Goal: Task Accomplishment & Management: Manage account settings

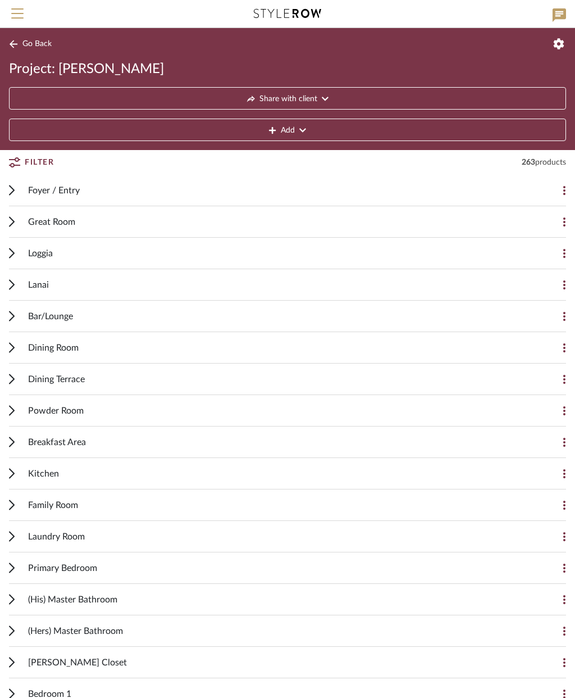
click at [14, 508] on icon at bounding box center [12, 505] width 6 height 11
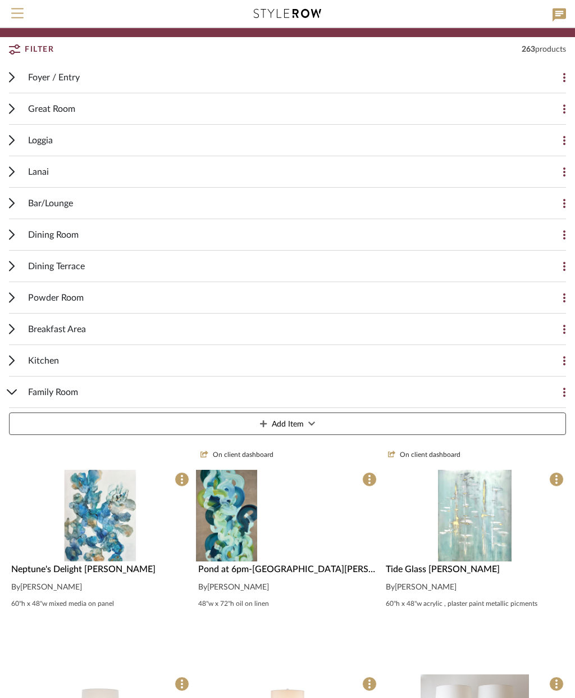
scroll to position [113, 0]
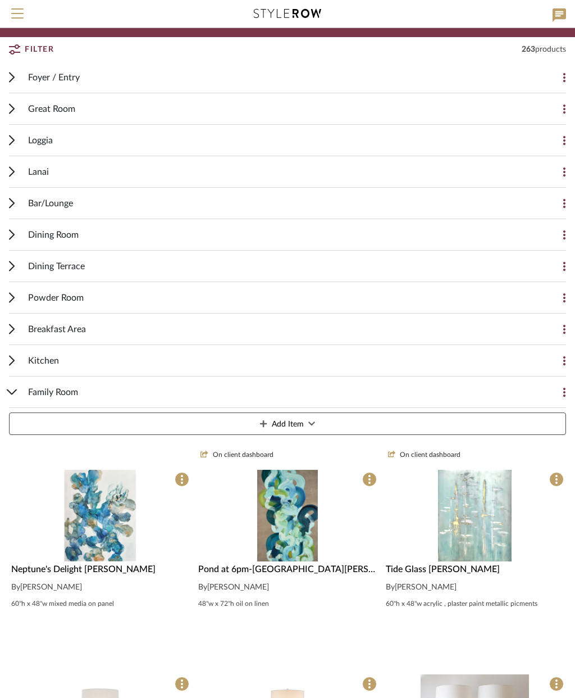
click at [294, 532] on img "0" at bounding box center [287, 516] width 61 height 92
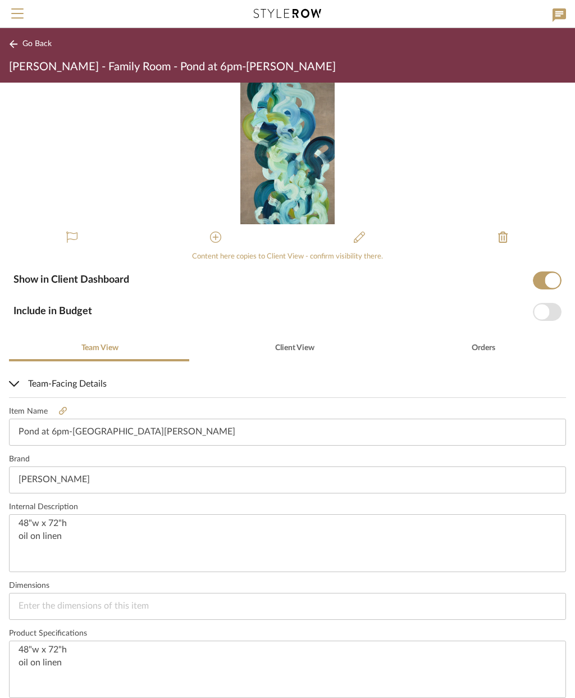
click at [294, 185] on img "0" at bounding box center [287, 154] width 94 height 142
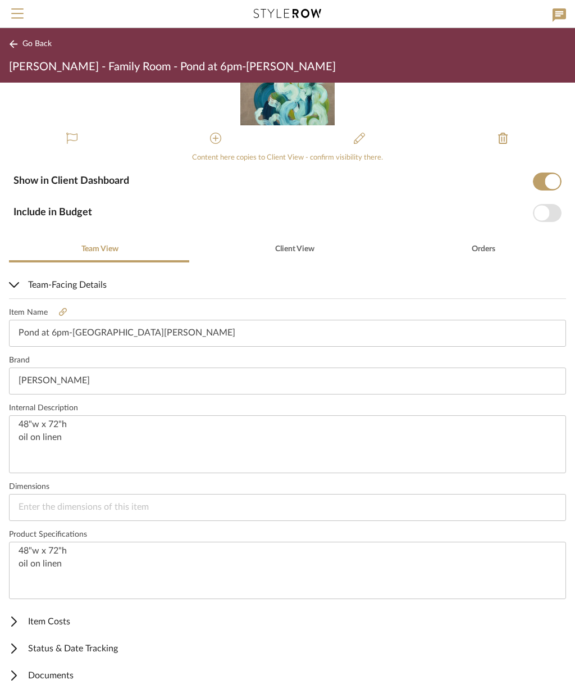
scroll to position [99, 0]
click at [51, 618] on span "Item Costs" at bounding box center [285, 621] width 553 height 13
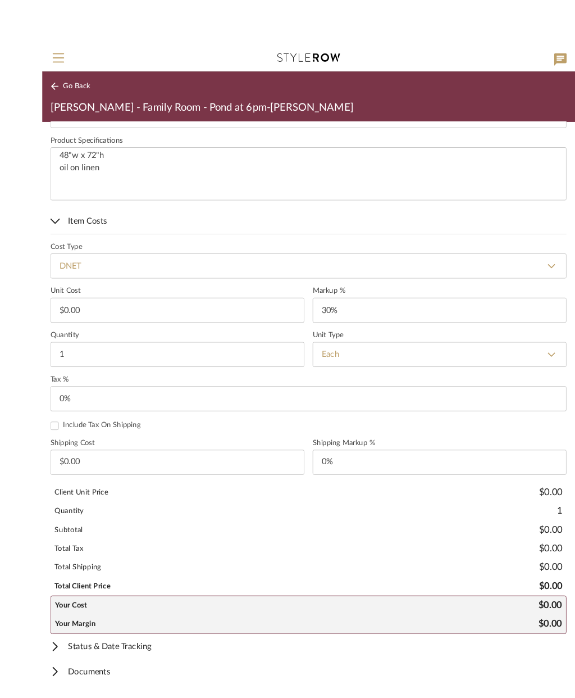
scroll to position [529, 0]
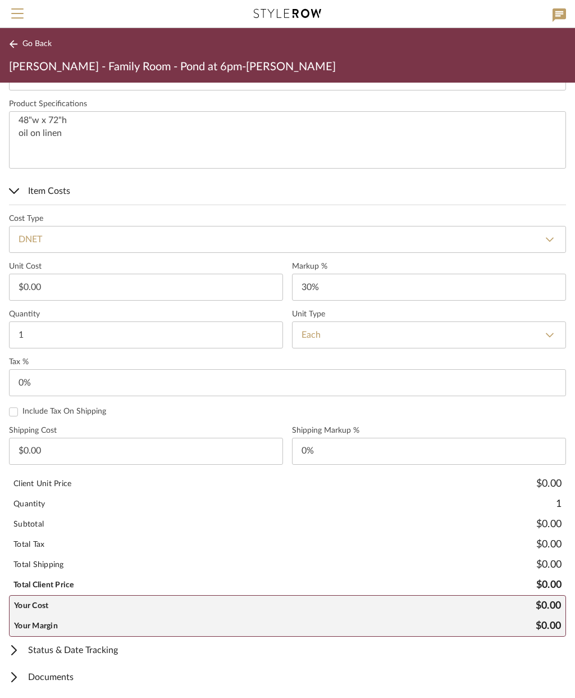
click at [38, 49] on button "Go Back" at bounding box center [32, 44] width 47 height 14
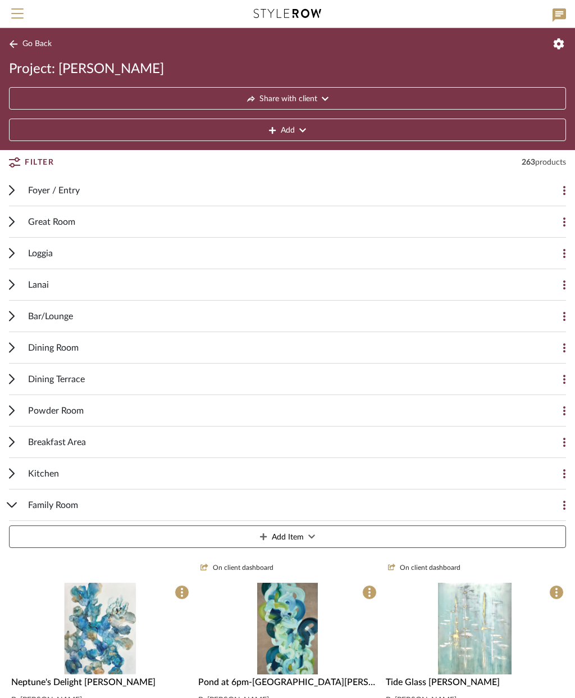
scroll to position [158, 0]
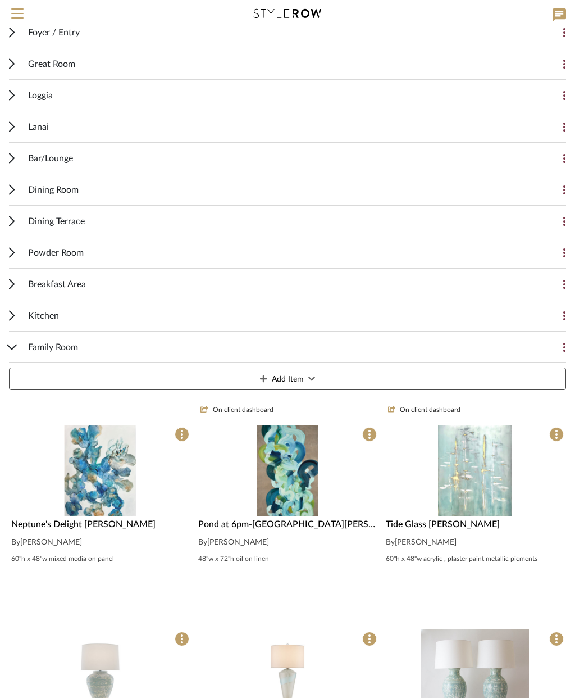
click at [0, 0] on img at bounding box center [0, 0] width 0 height 0
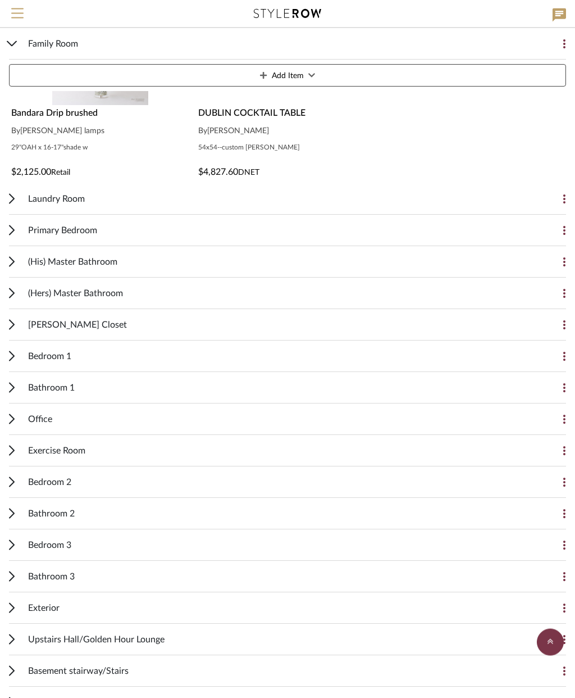
scroll to position [1183, 0]
click at [68, 225] on span "Primary Bedroom" at bounding box center [62, 230] width 69 height 13
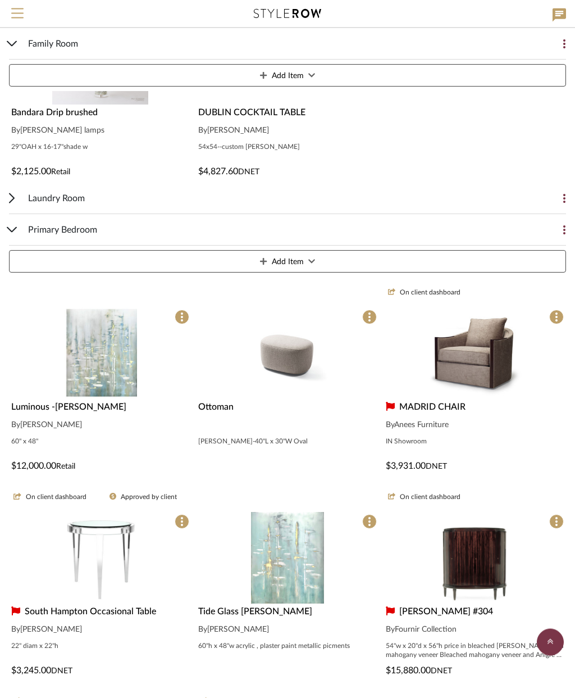
scroll to position [1183, 0]
click at [0, 0] on img at bounding box center [0, 0] width 0 height 0
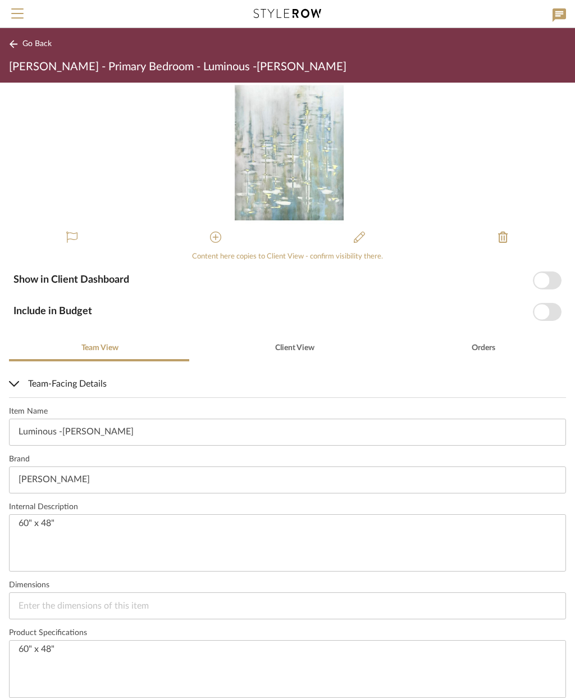
click at [275, 163] on img "0" at bounding box center [287, 154] width 112 height 142
click at [297, 349] on span "Client View" at bounding box center [294, 348] width 39 height 8
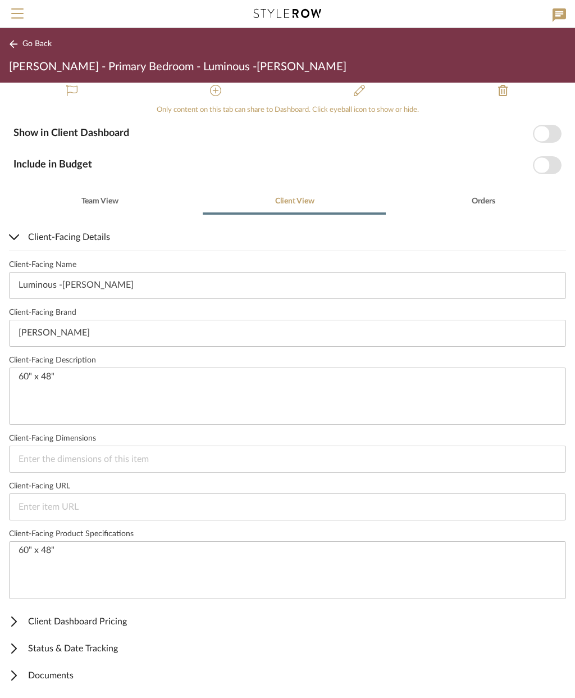
scroll to position [147, 0]
click at [96, 620] on span "Client Dashboard Pricing" at bounding box center [285, 621] width 553 height 13
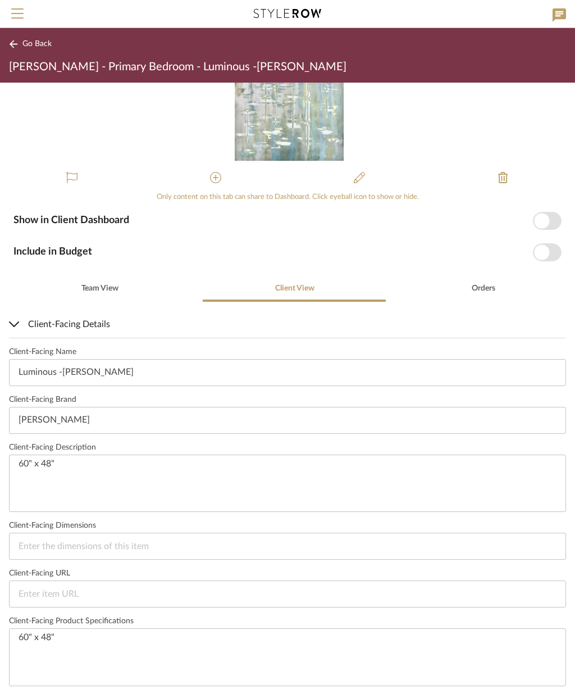
scroll to position [53, 0]
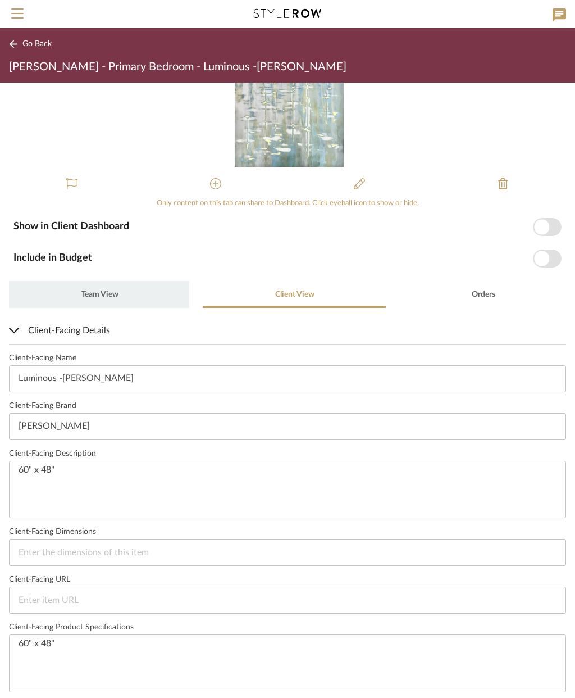
click at [108, 296] on span "Team View" at bounding box center [99, 294] width 37 height 8
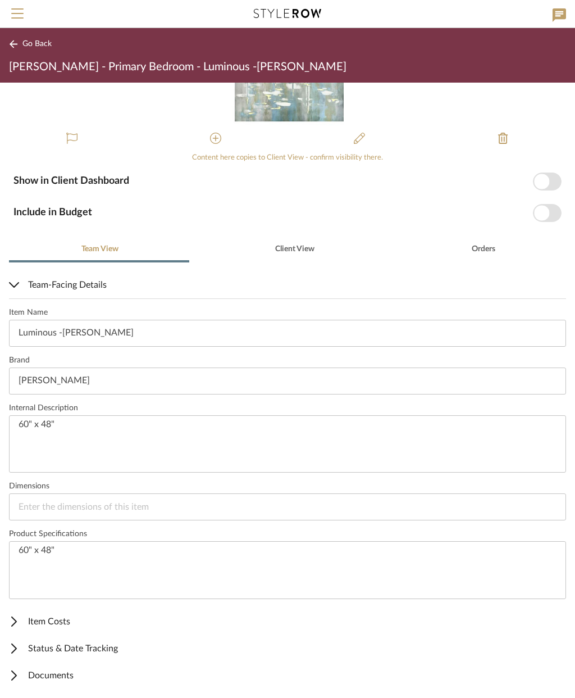
scroll to position [99, 0]
click at [65, 620] on span "Item Costs" at bounding box center [285, 621] width 553 height 13
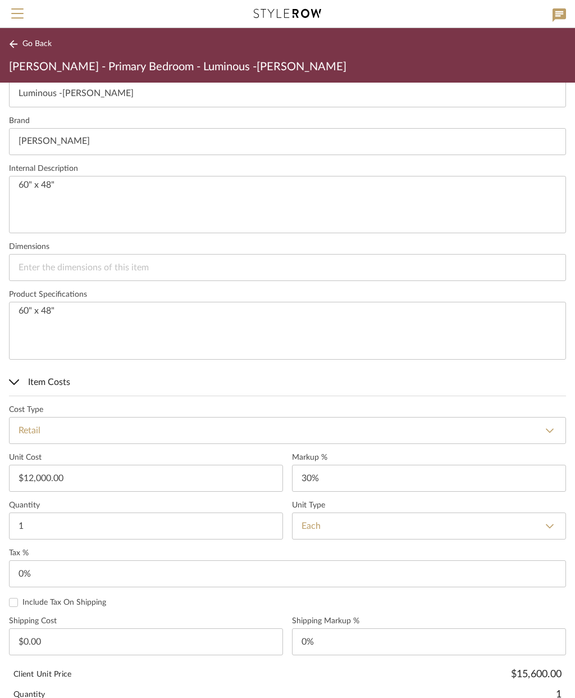
scroll to position [339, 0]
type input "30"
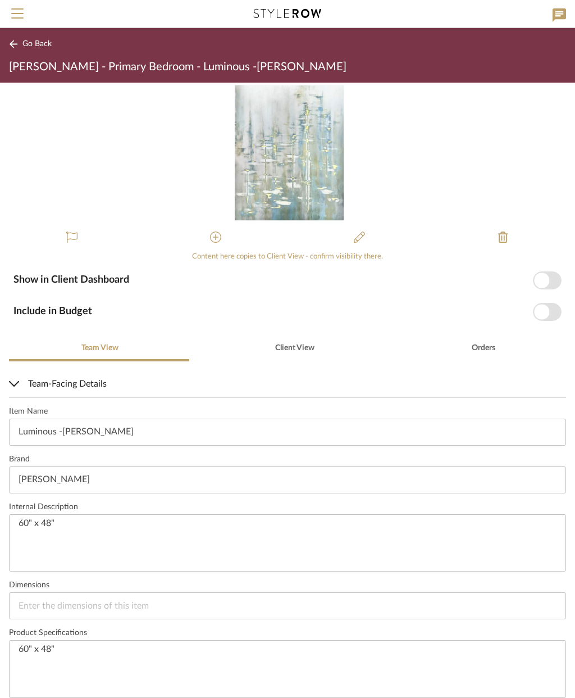
scroll to position [0, 0]
click at [291, 351] on span "Client View" at bounding box center [294, 348] width 39 height 8
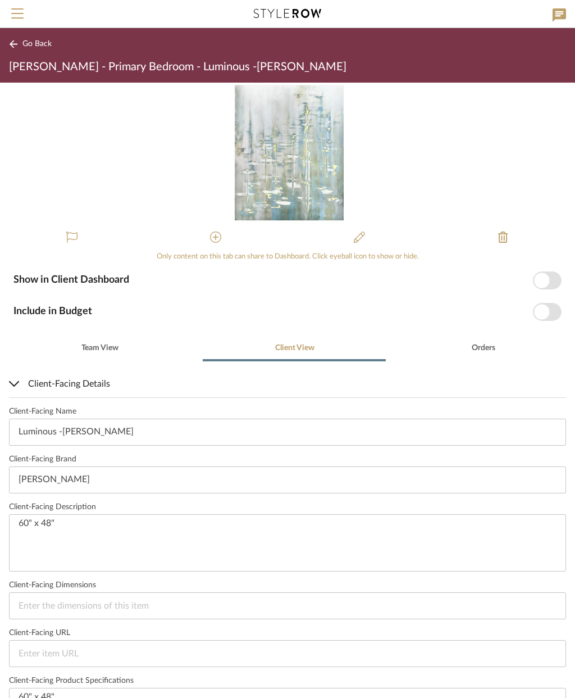
type input "0%"
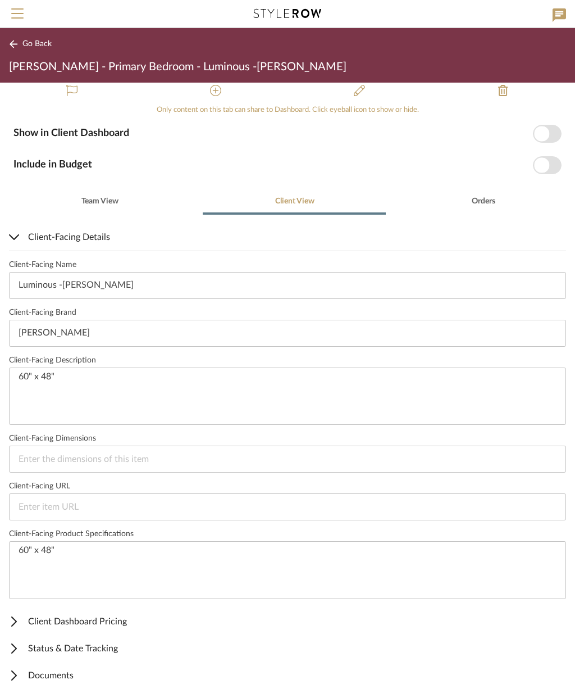
scroll to position [147, 0]
click at [64, 617] on span "Client Dashboard Pricing" at bounding box center [285, 621] width 553 height 13
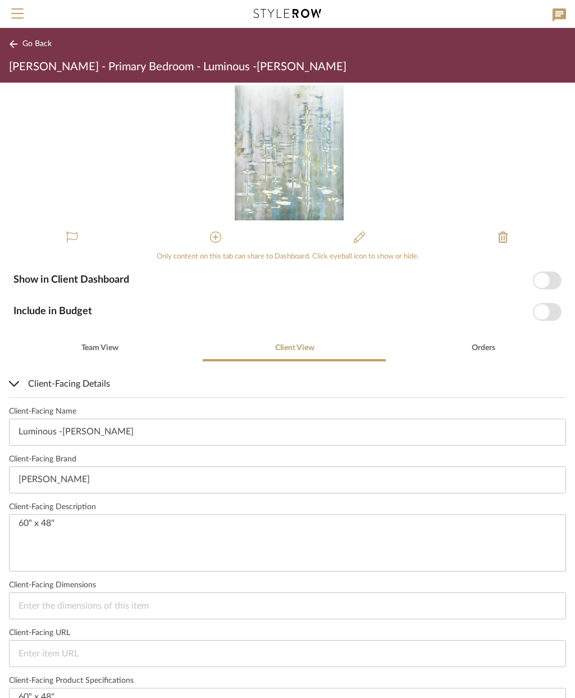
scroll to position [0, 0]
click at [550, 276] on span "button" at bounding box center [547, 280] width 29 height 18
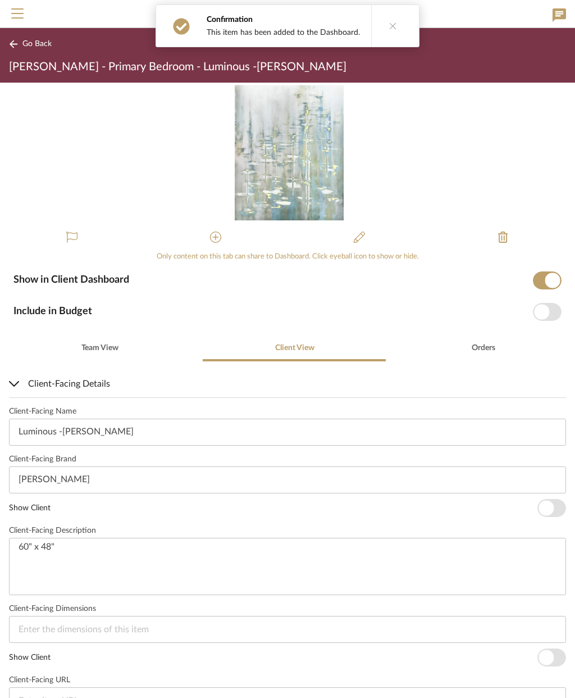
click at [27, 39] on span "Go Back" at bounding box center [36, 44] width 29 height 10
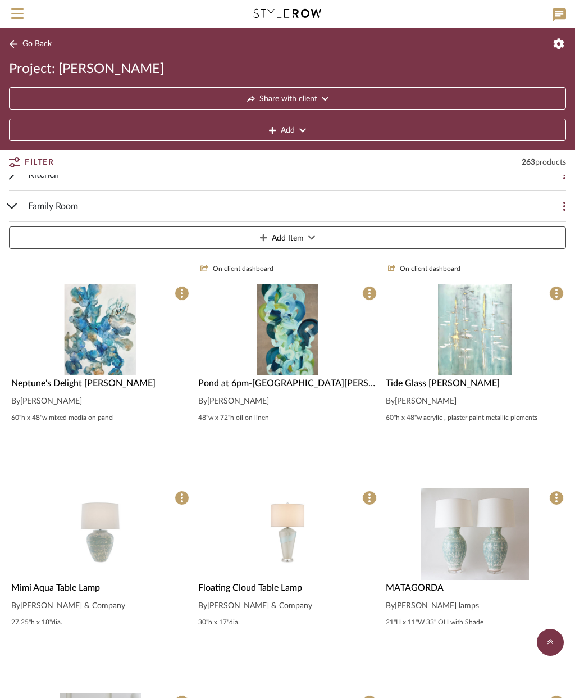
scroll to position [298, 0]
click at [278, 334] on img "0" at bounding box center [287, 331] width 61 height 92
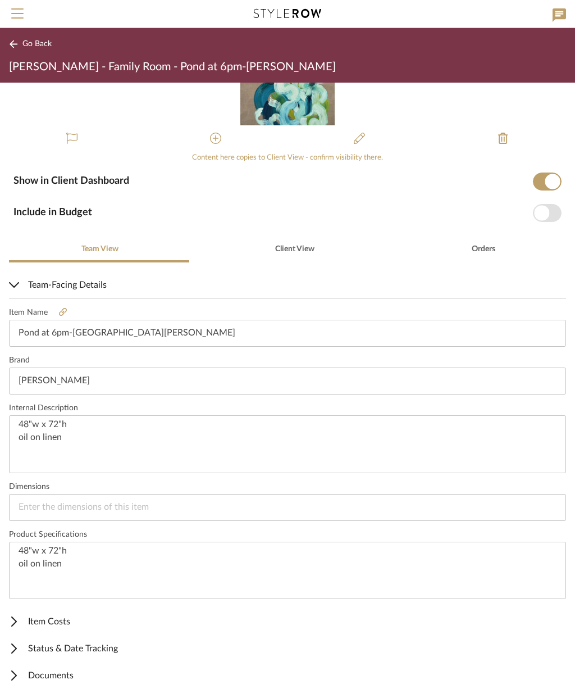
scroll to position [99, 0]
click at [53, 619] on span "Item Costs" at bounding box center [285, 621] width 553 height 13
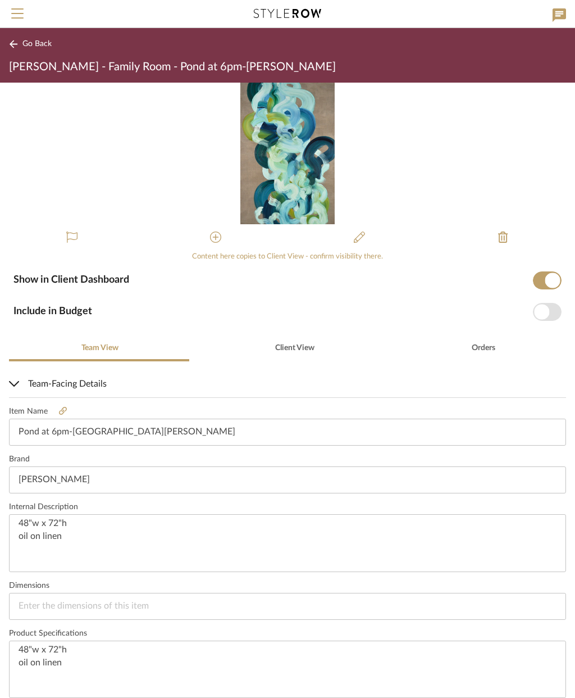
scroll to position [0, 0]
click at [302, 340] on span "Client View" at bounding box center [294, 347] width 41 height 27
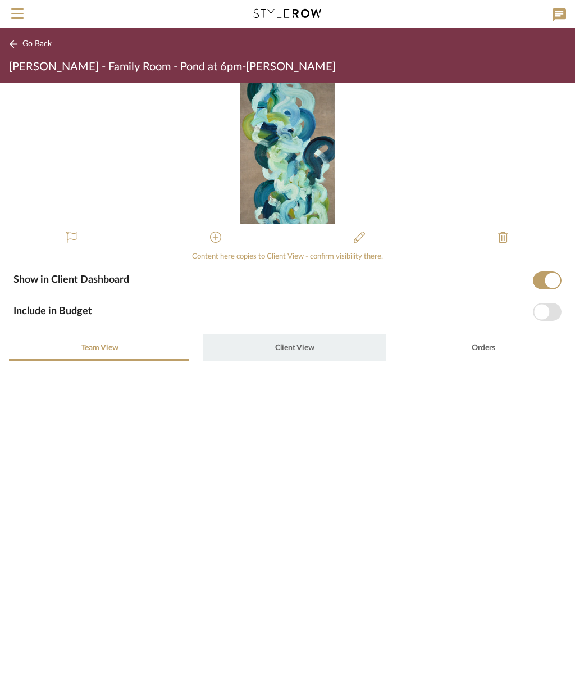
type input "$10,800.00"
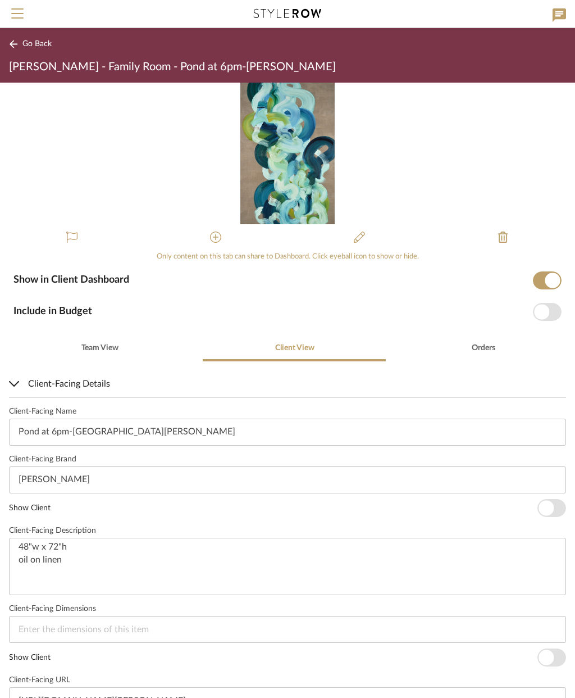
click at [29, 40] on span "Go Back" at bounding box center [36, 44] width 29 height 10
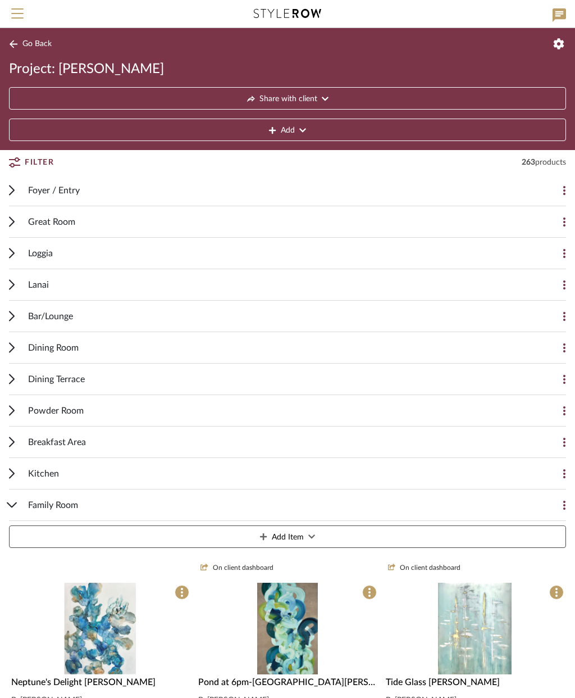
scroll to position [298, 0]
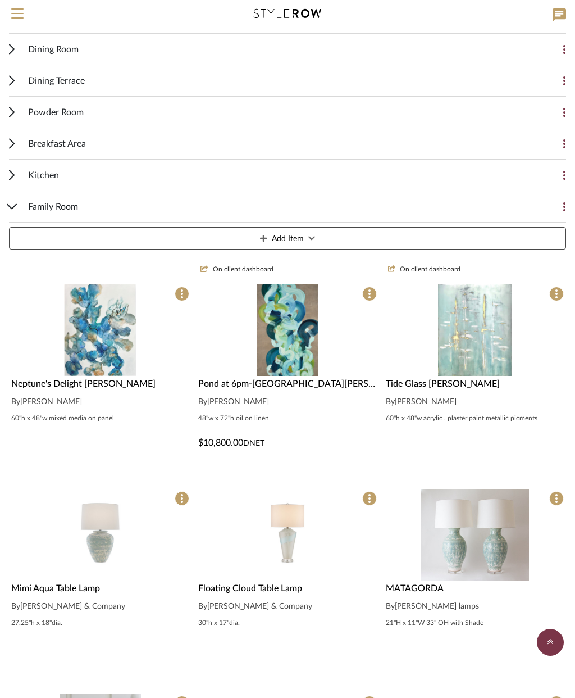
click at [474, 329] on img "0" at bounding box center [475, 330] width 74 height 92
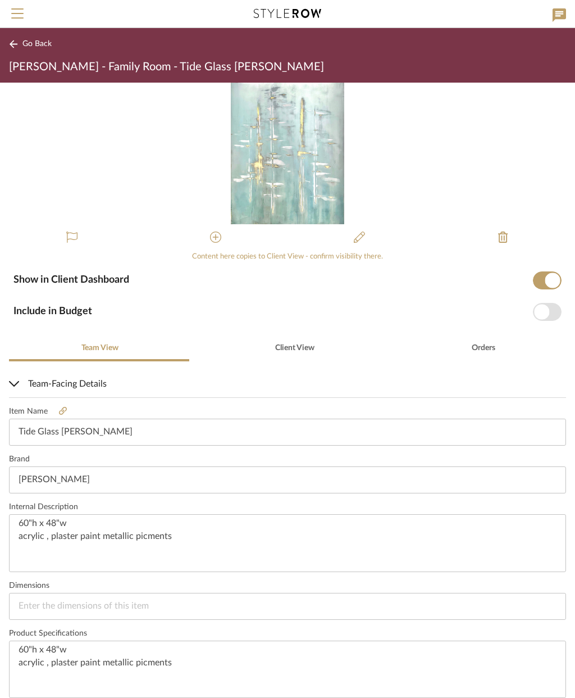
click at [541, 279] on span "button" at bounding box center [547, 280] width 29 height 18
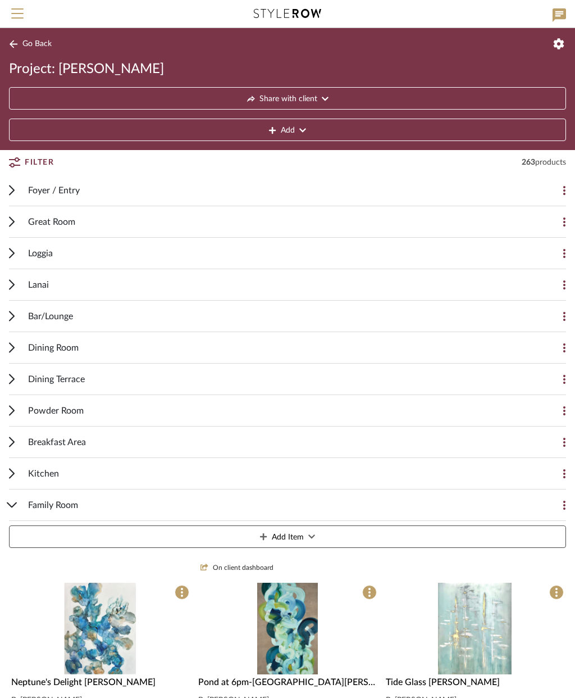
click at [319, 101] on button "Share with client" at bounding box center [287, 98] width 557 height 22
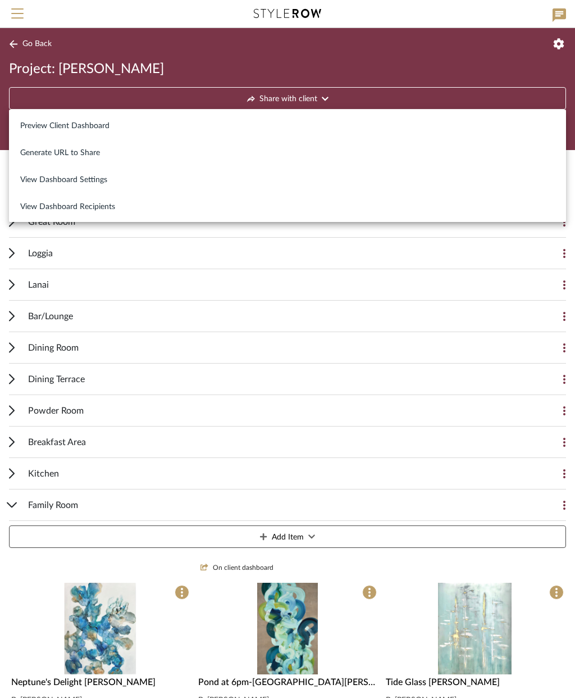
click at [105, 119] on button "Preview Client Dashboard" at bounding box center [287, 125] width 557 height 27
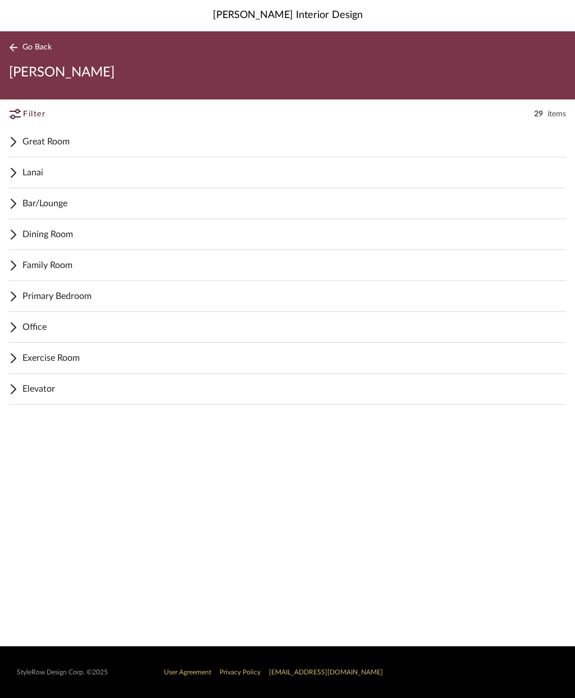
click at [72, 262] on span "Family Room" at bounding box center [294, 264] width 544 height 13
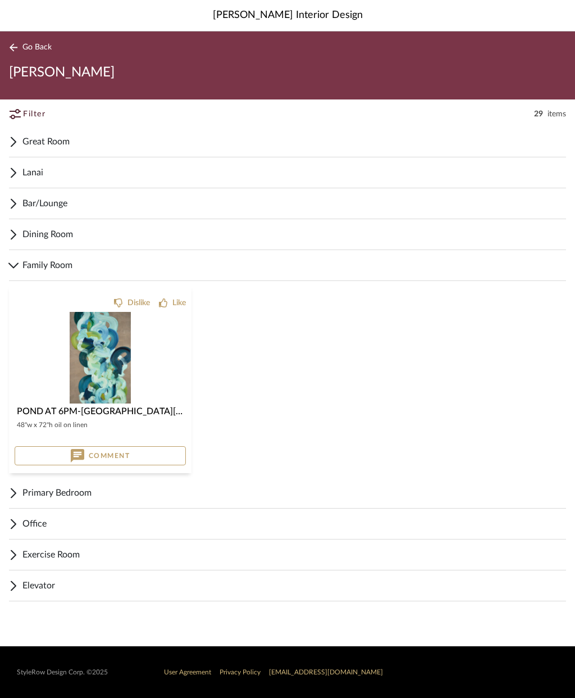
click at [85, 492] on span "Primary Bedroom" at bounding box center [294, 492] width 544 height 13
